Goal: Navigation & Orientation: Find specific page/section

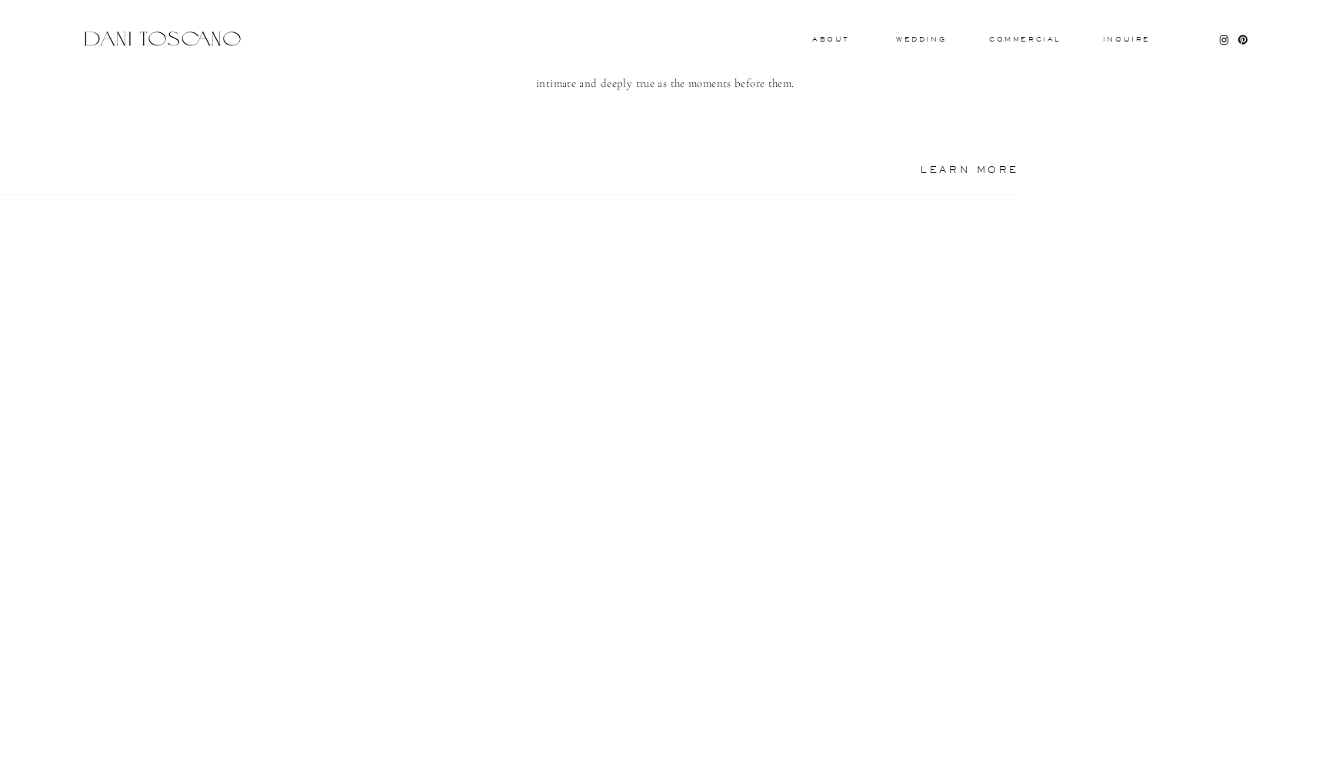
scroll to position [1374, 0]
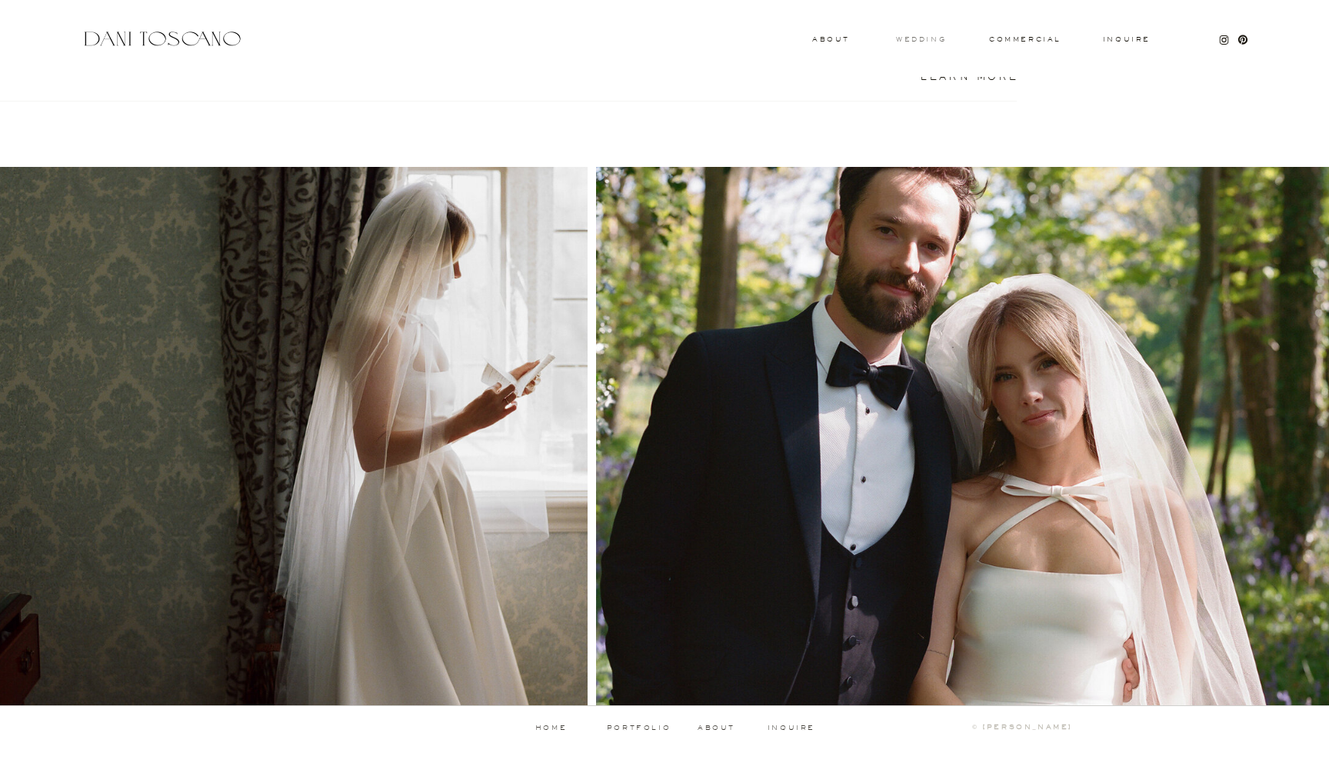
click at [932, 37] on h3 "wedding" at bounding box center [921, 38] width 50 height 5
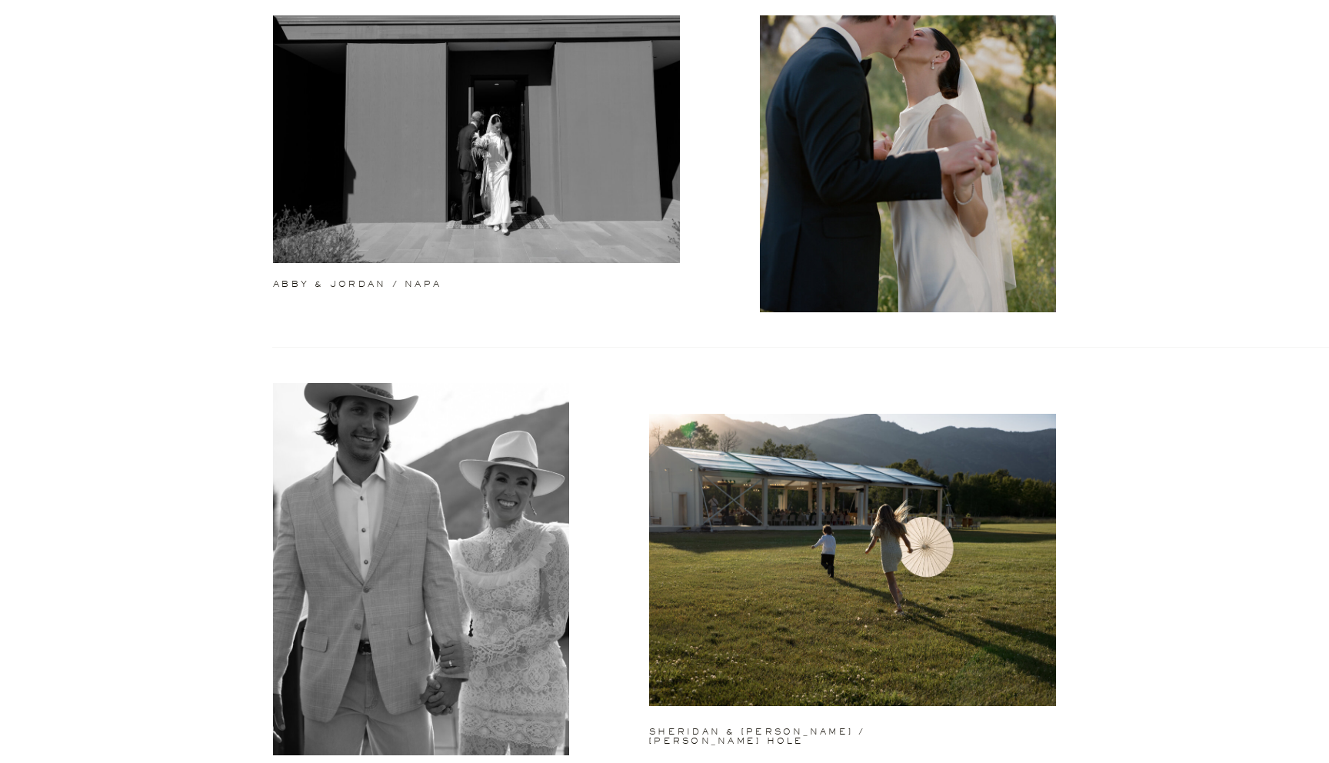
scroll to position [619, 0]
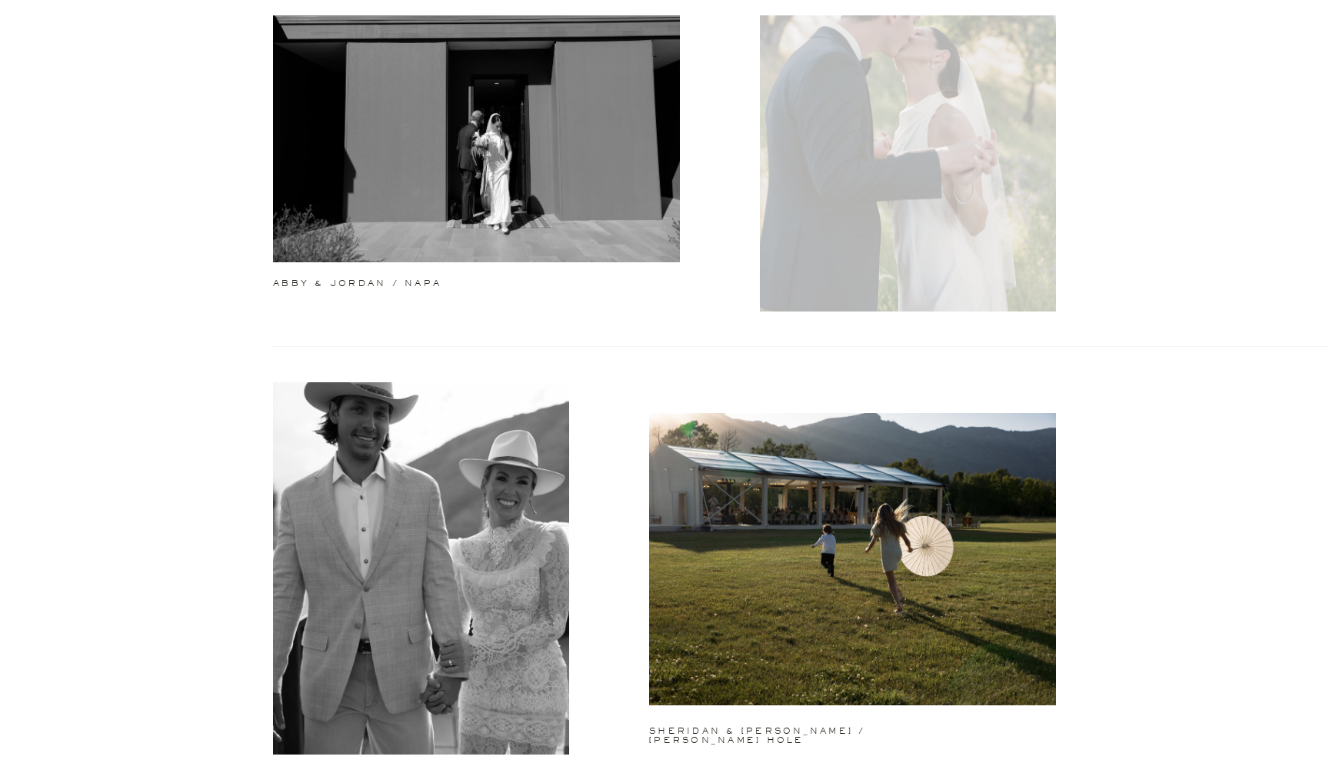
click at [879, 216] on div at bounding box center [908, 125] width 296 height 372
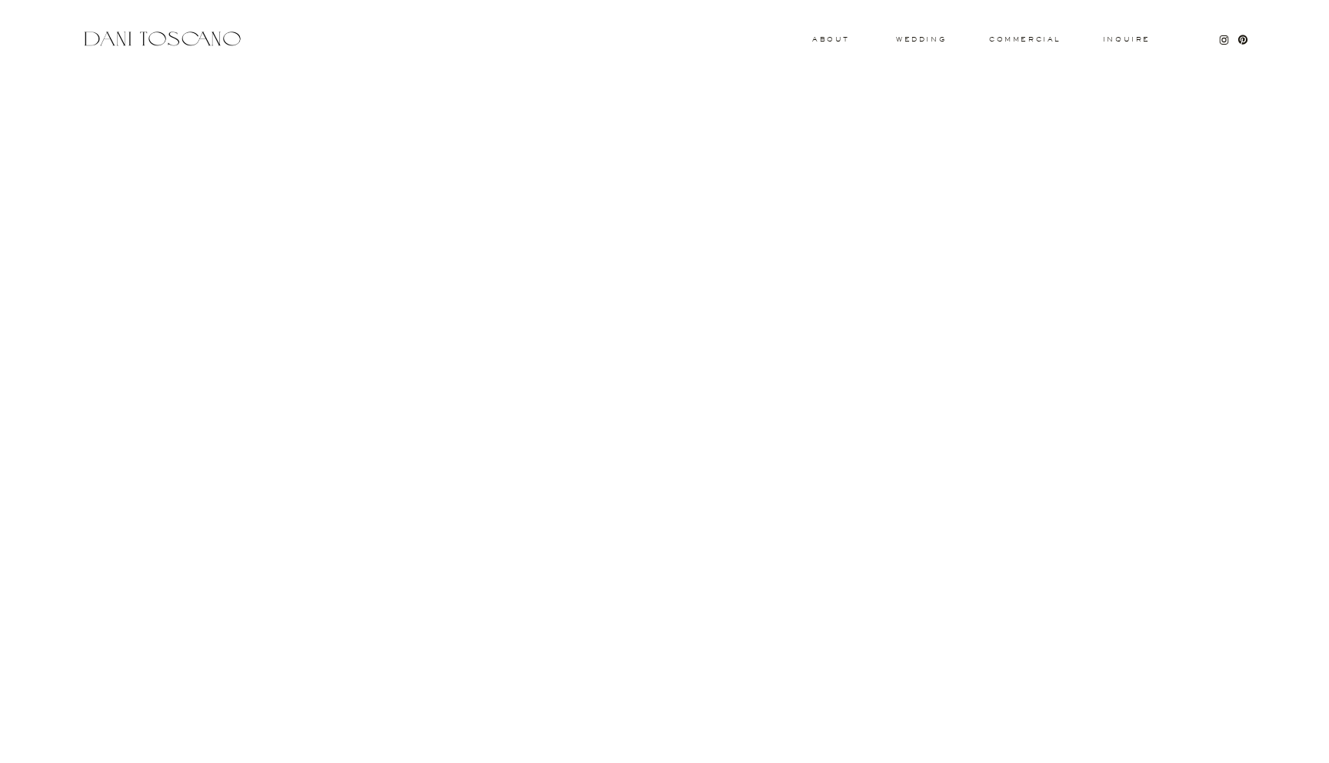
scroll to position [7316, 0]
